Goal: Share content

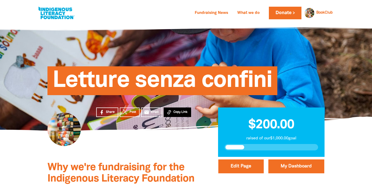
click at [174, 114] on button "Copy Link" at bounding box center [177, 111] width 27 height 9
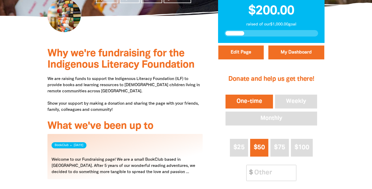
scroll to position [113, 0]
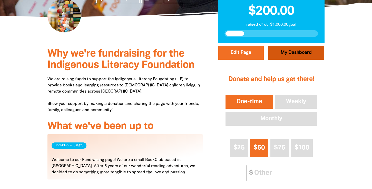
click at [303, 53] on link "My Dashboard" at bounding box center [296, 53] width 56 height 14
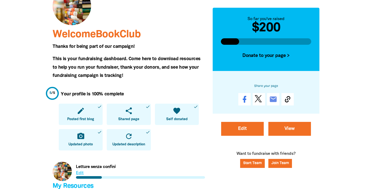
scroll to position [68, 0]
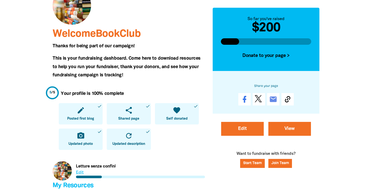
click at [132, 117] on span "Shared page" at bounding box center [128, 118] width 21 height 5
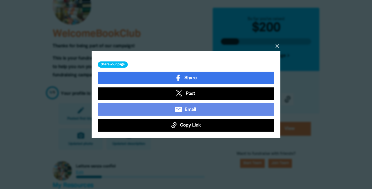
click at [277, 47] on icon "close" at bounding box center [277, 46] width 6 height 6
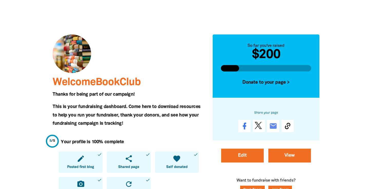
scroll to position [0, 0]
